Goal: Check status: Check status

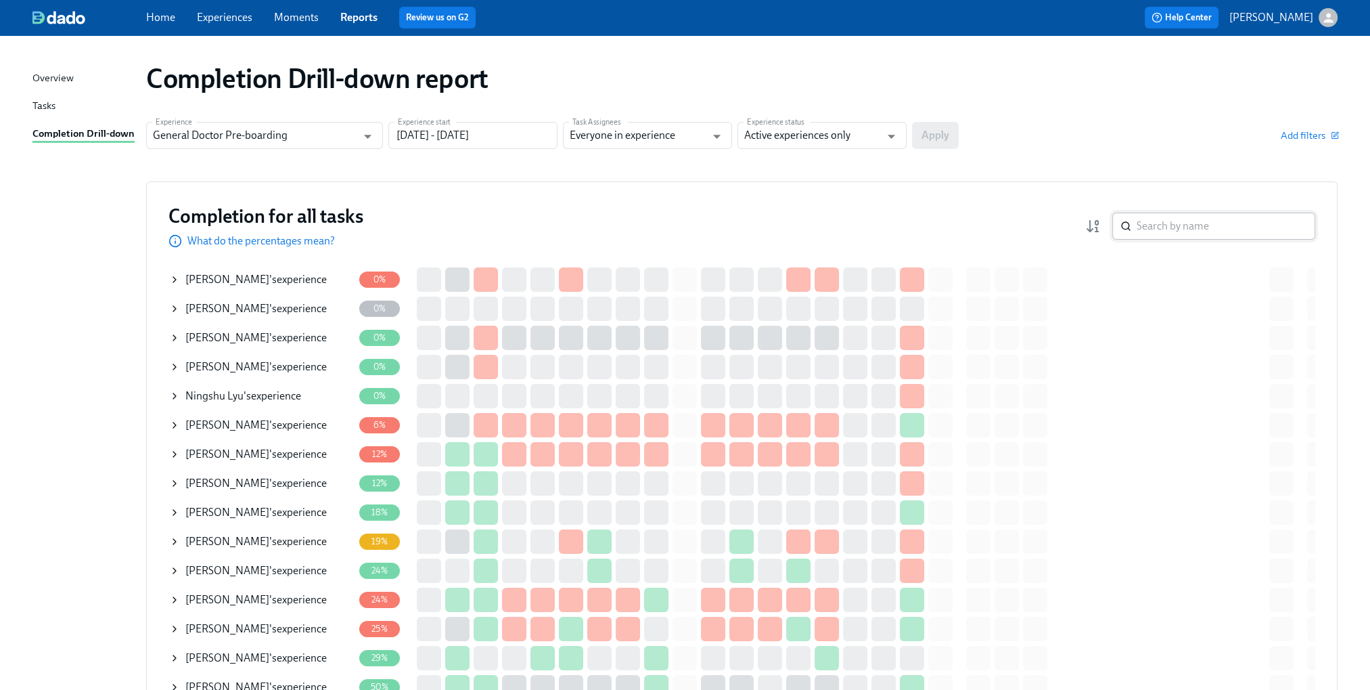
click at [1203, 231] on input "search" at bounding box center [1226, 226] width 179 height 27
paste input "[PERSON_NAME]"
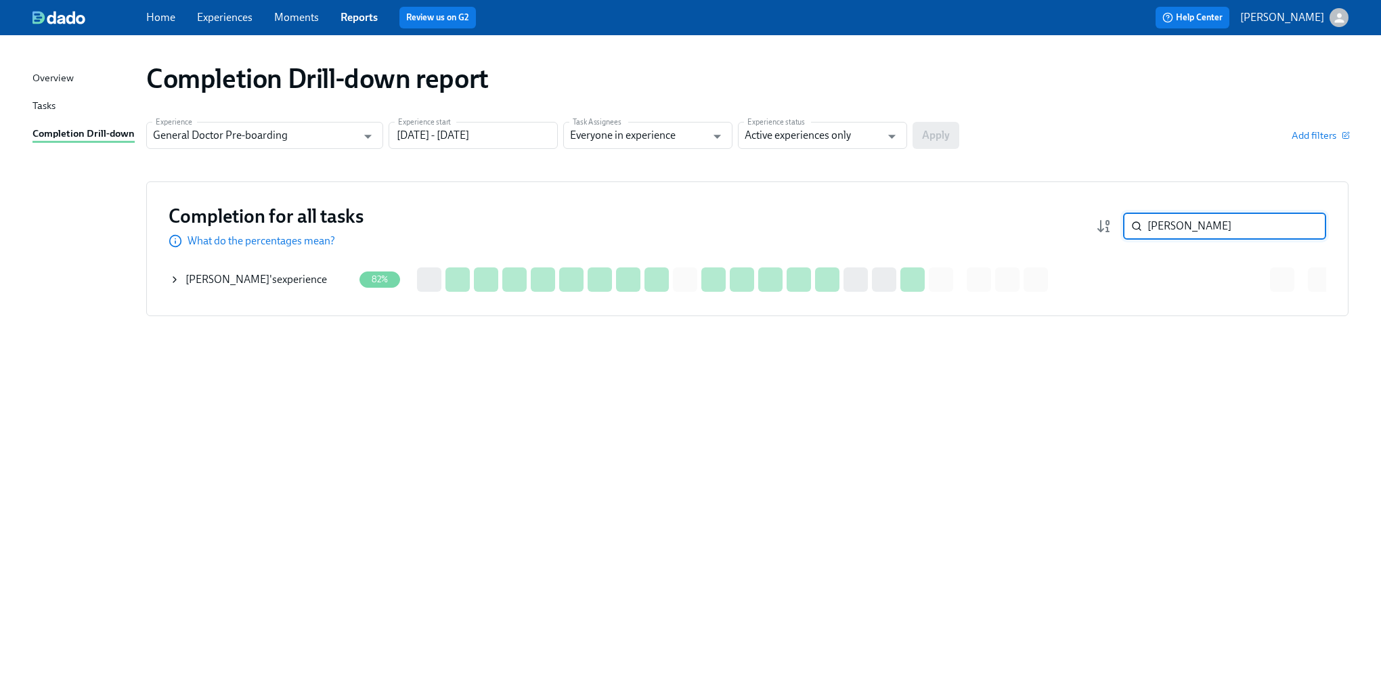
type input "[PERSON_NAME]"
click at [184, 277] on div "[PERSON_NAME] 's experience" at bounding box center [261, 279] width 184 height 27
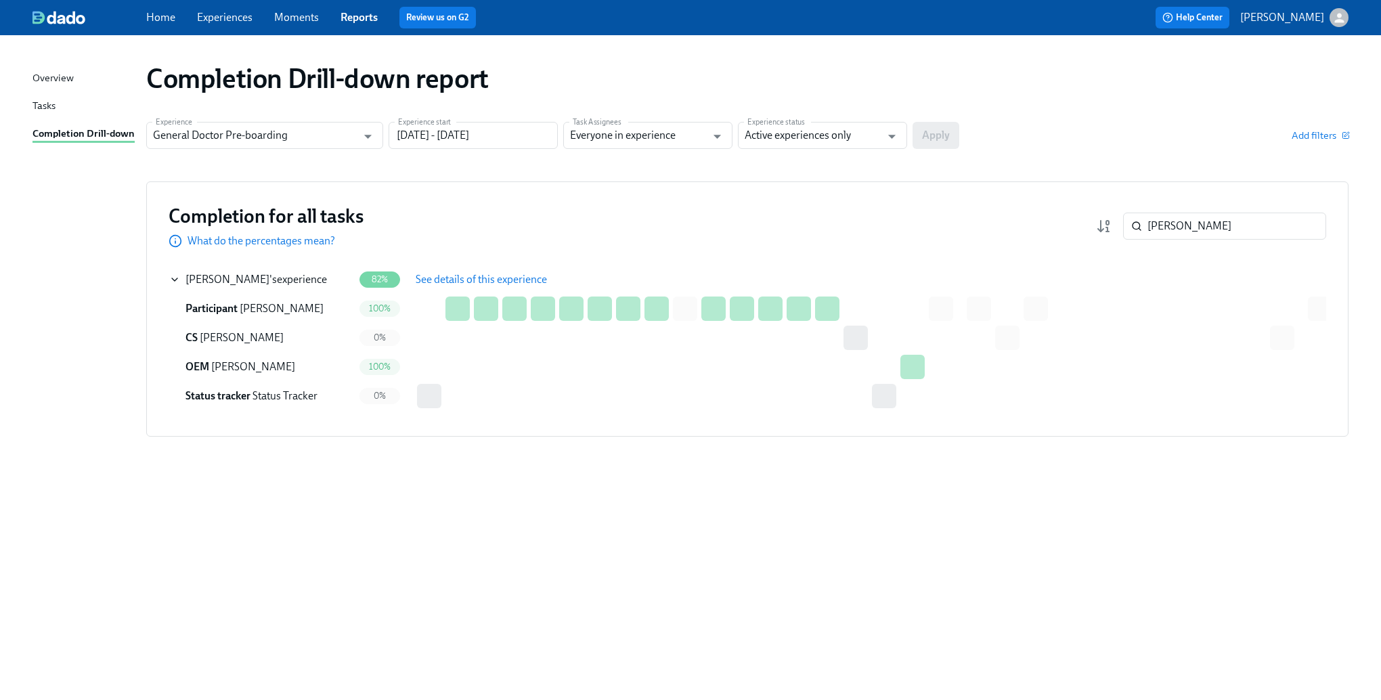
click at [492, 277] on span "See details of this experience" at bounding box center [481, 280] width 131 height 14
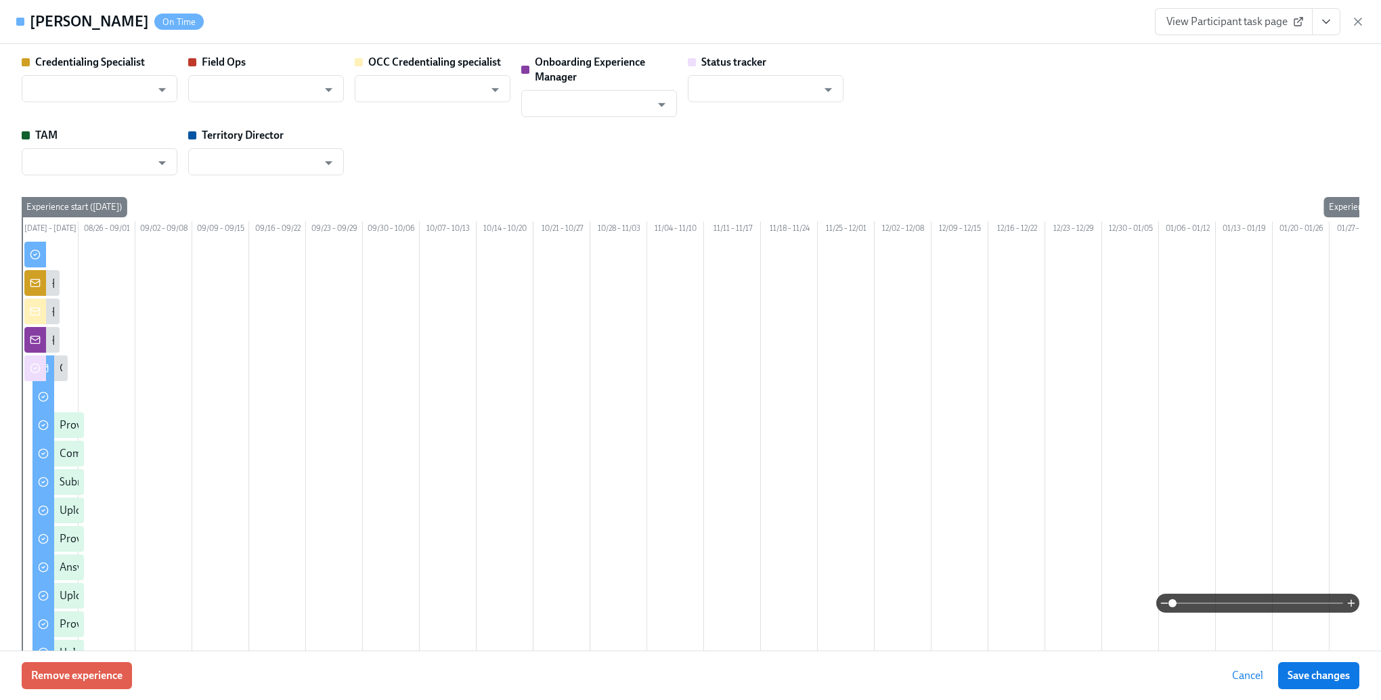
type input "[PERSON_NAME]"
type input "Status Tracker"
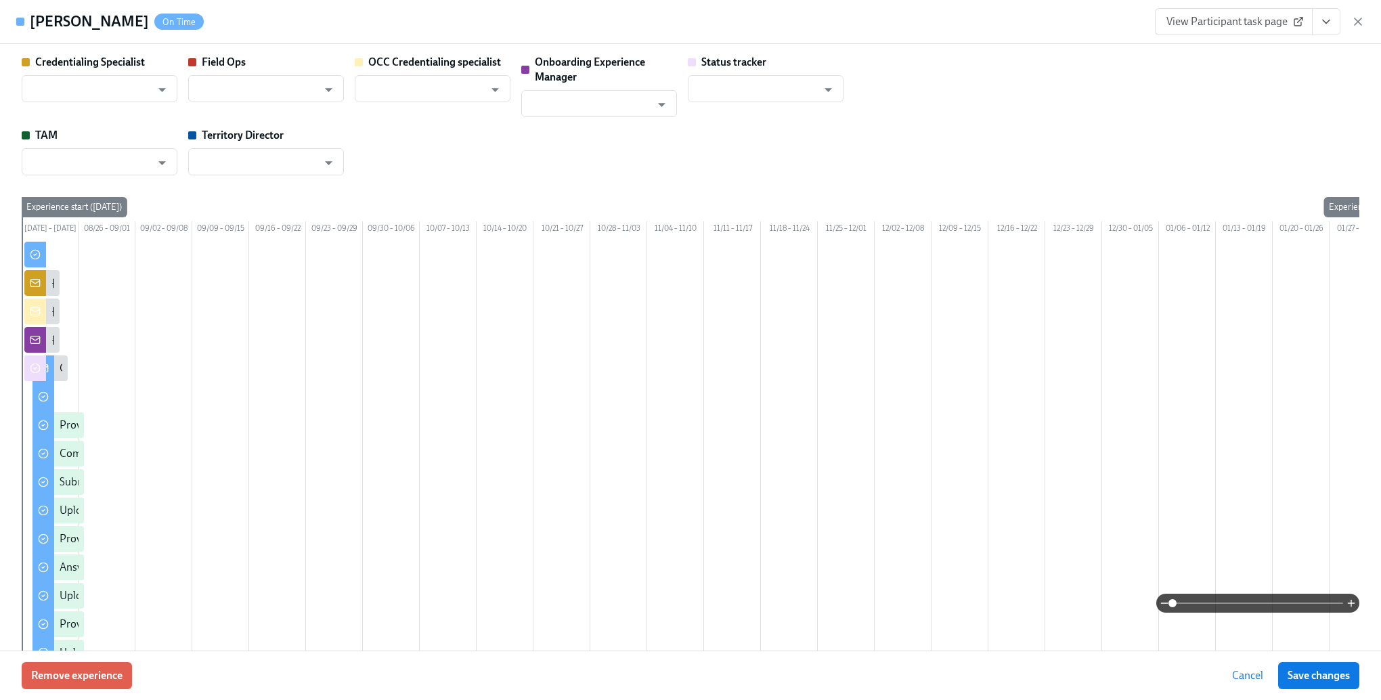
type input "[PERSON_NAME]"
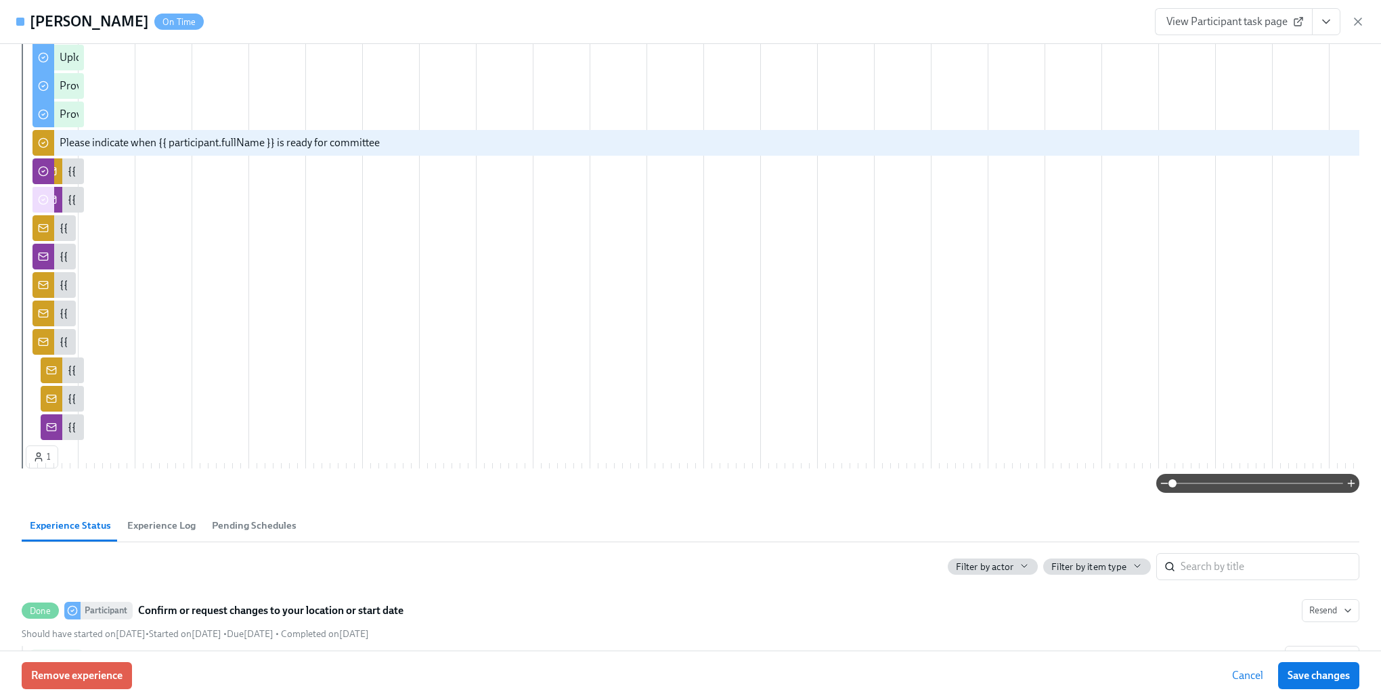
scroll to position [541, 0]
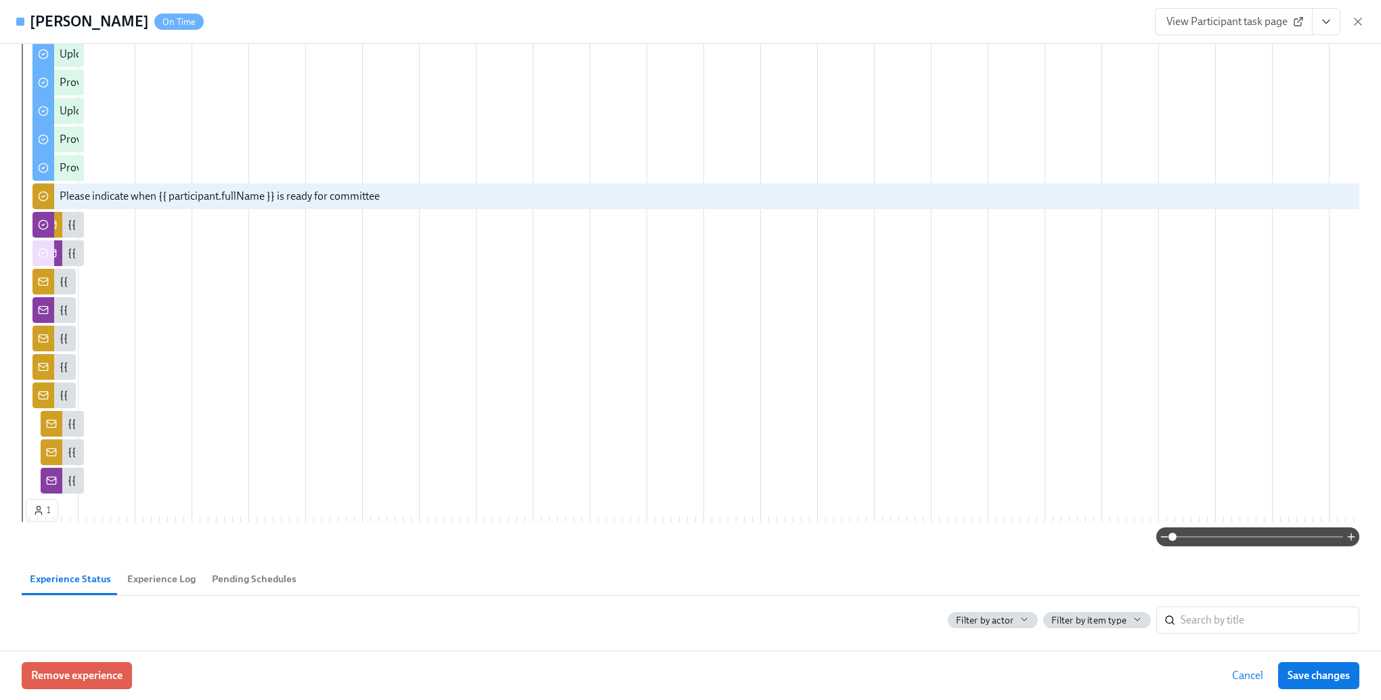
click at [1193, 656] on div "Remove experience Cancel Save changes" at bounding box center [690, 674] width 1381 height 49
click at [1199, 633] on input "search" at bounding box center [1269, 619] width 179 height 27
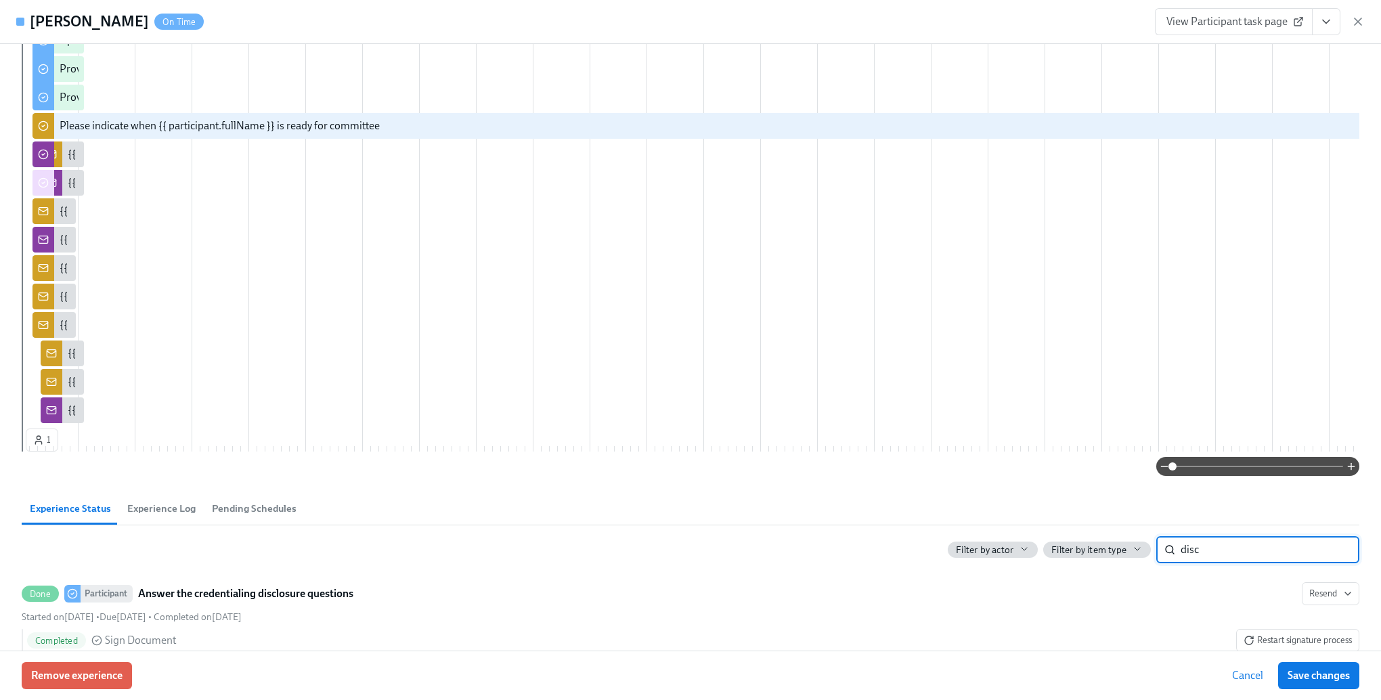
scroll to position [661, 0]
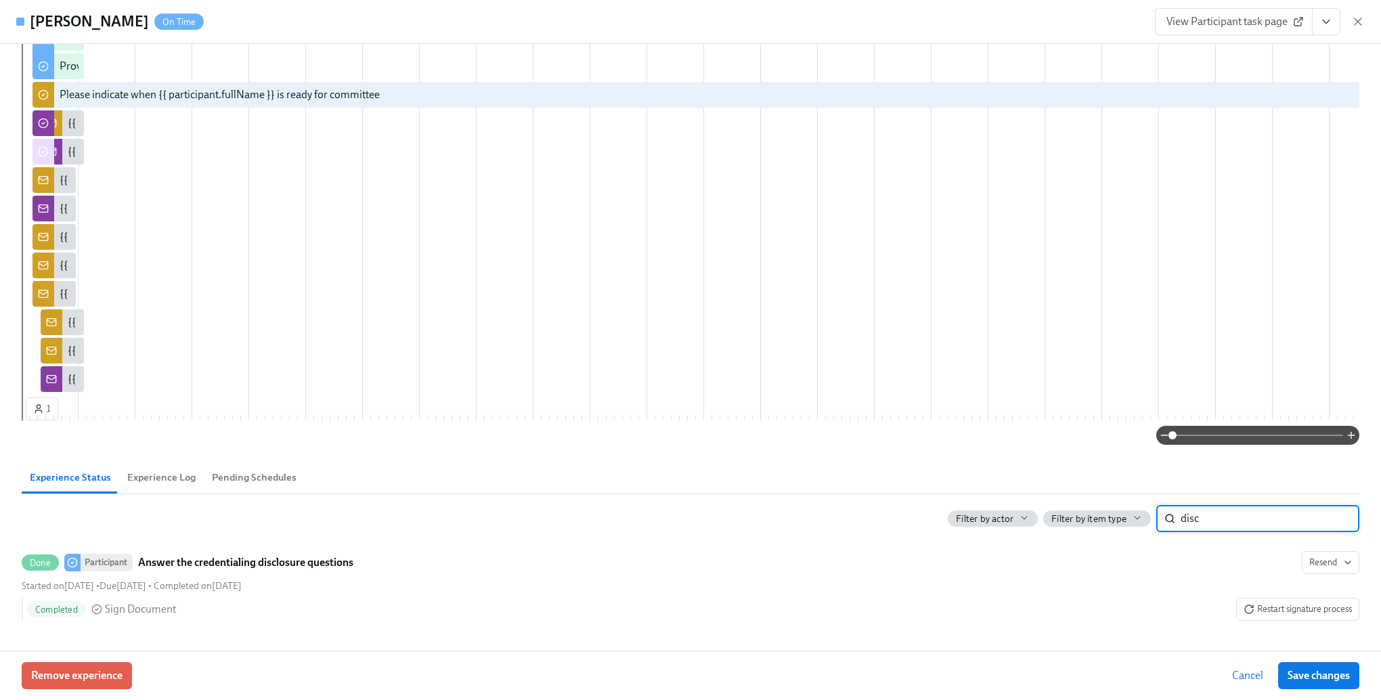
type input "disc"
click at [1245, 677] on span "Cancel" at bounding box center [1247, 676] width 31 height 14
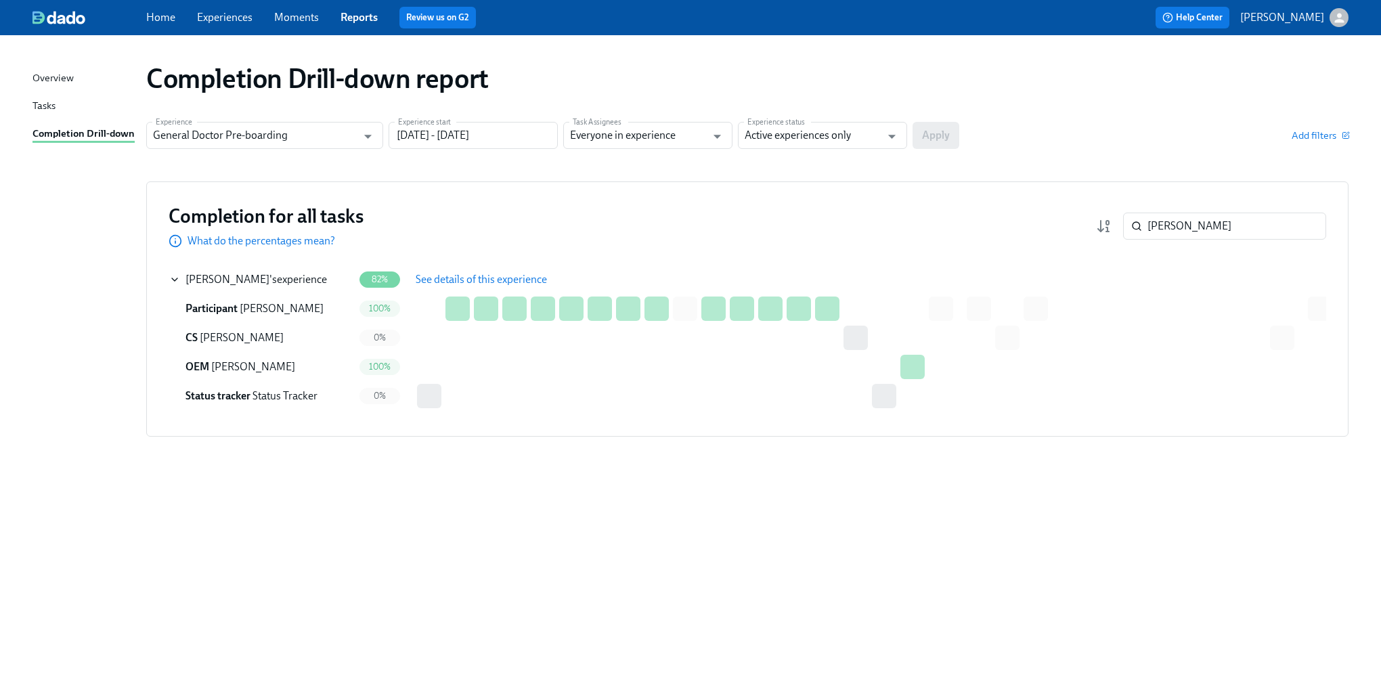
click at [453, 280] on span "See details of this experience" at bounding box center [481, 280] width 131 height 14
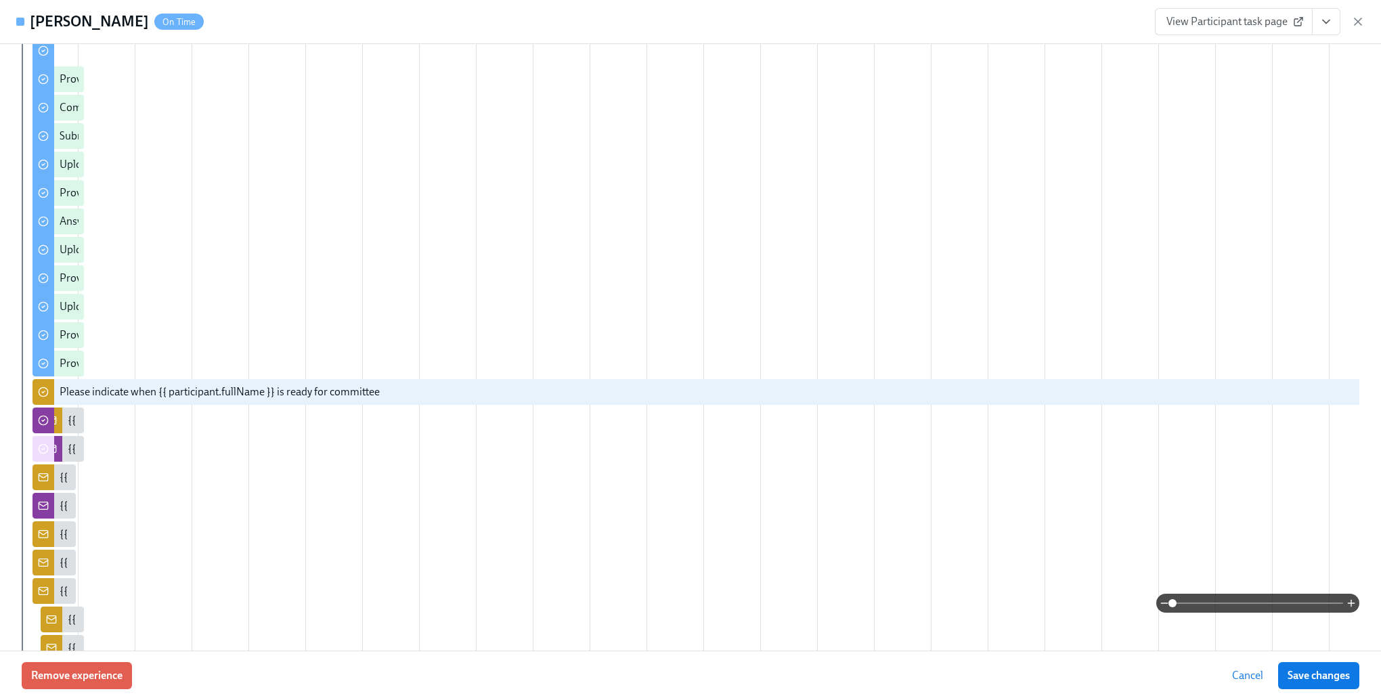
scroll to position [0, 0]
